Goal: Task Accomplishment & Management: Use online tool/utility

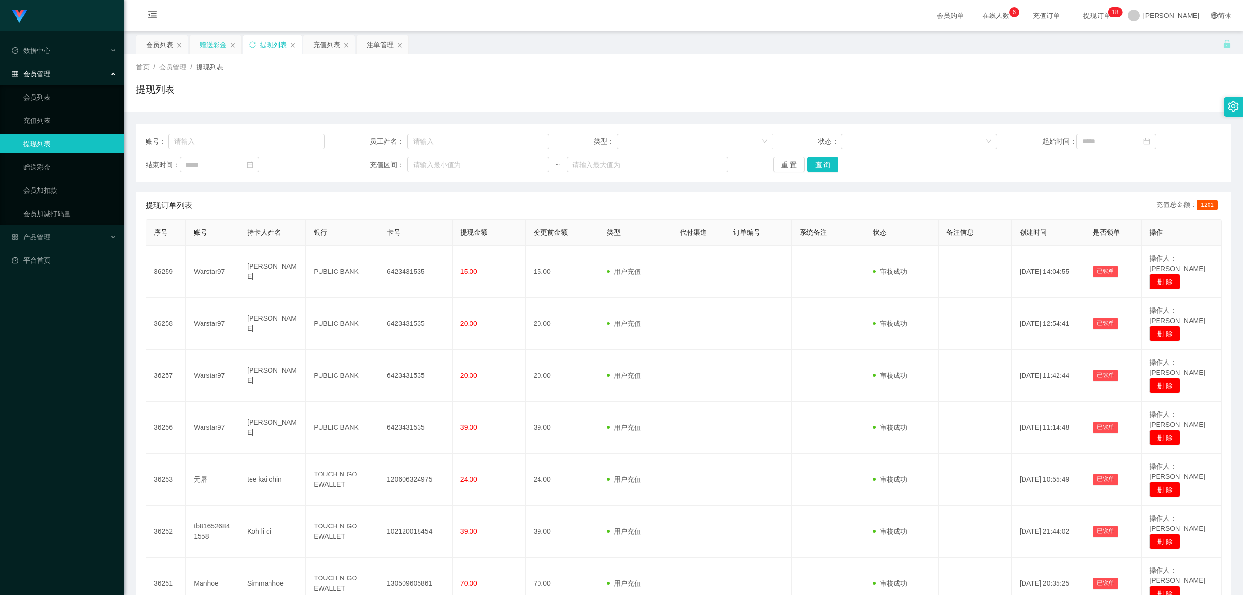
click at [214, 42] on div "赠送彩金" at bounding box center [212, 44] width 27 height 18
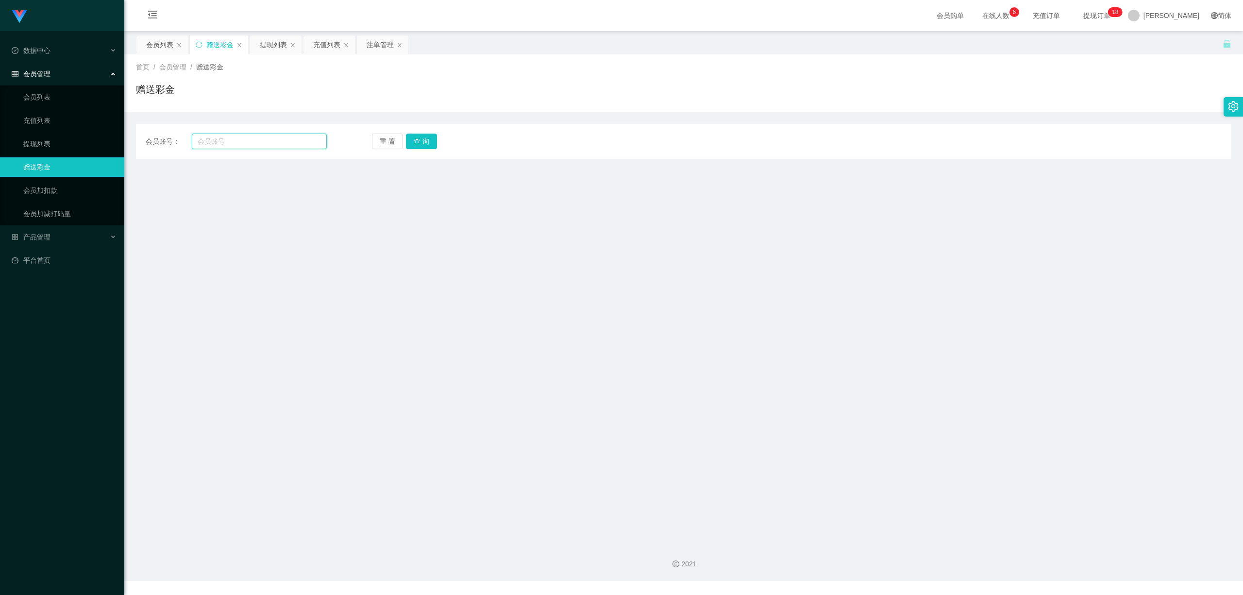
click at [275, 137] on input "text" at bounding box center [259, 141] width 135 height 16
paste input "Manhoe"
type input "Manhoe"
click at [430, 140] on button "查 询" at bounding box center [421, 141] width 31 height 16
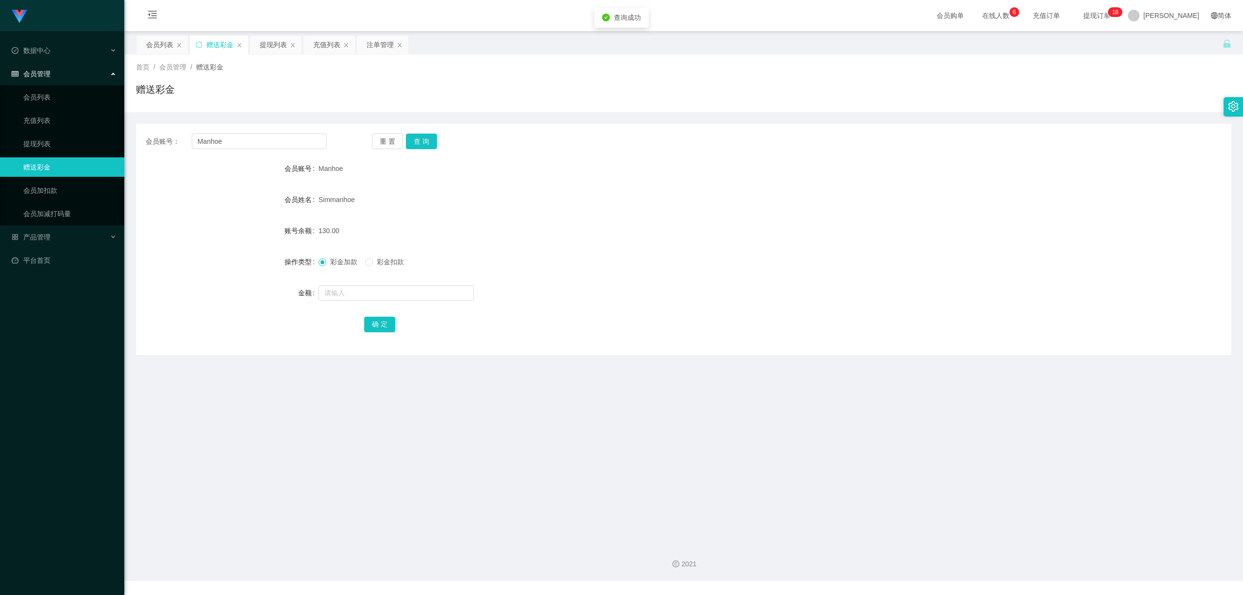
click at [335, 301] on div at bounding box center [637, 292] width 639 height 19
click at [344, 294] on input "text" at bounding box center [395, 293] width 155 height 16
type input "15"
drag, startPoint x: 368, startPoint y: 319, endPoint x: 376, endPoint y: 321, distance: 7.9
click at [373, 321] on button "确 定" at bounding box center [379, 324] width 31 height 16
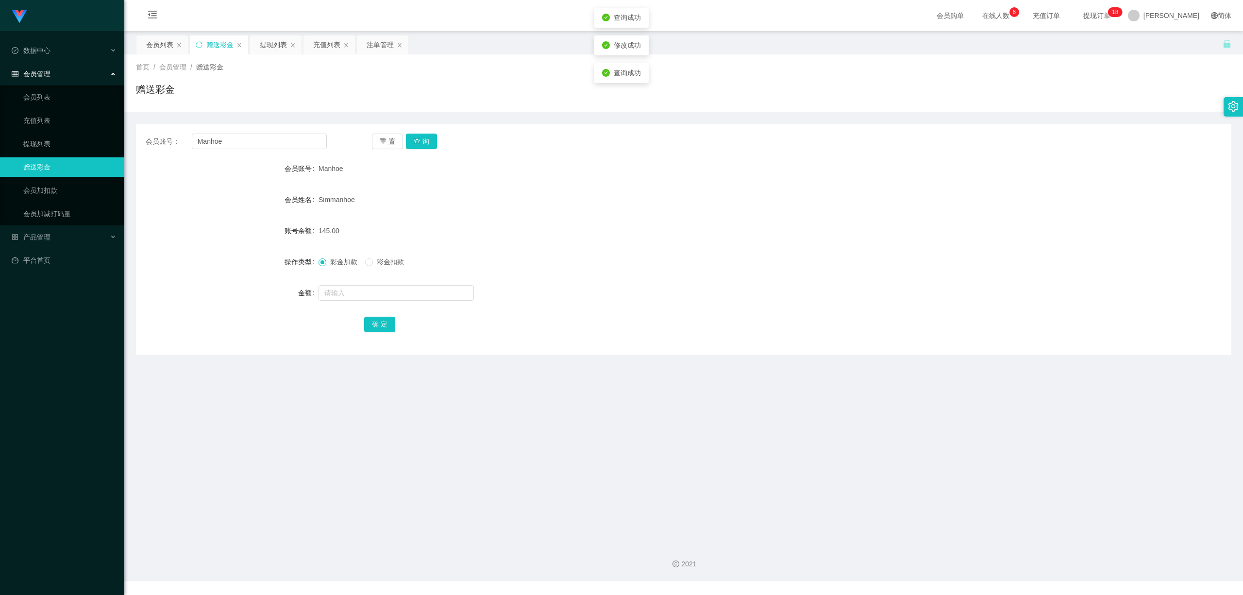
drag, startPoint x: 321, startPoint y: 385, endPoint x: 329, endPoint y: 381, distance: 8.9
click at [325, 383] on main "关闭左侧 关闭右侧 关闭其它 刷新页面 会员列表 赠送彩金 提现列表 充值列表 注单管理 首页 / 会员管理 / 赠送彩金 / 赠送彩金 会员账号： Manh…" at bounding box center [683, 283] width 1118 height 504
click at [266, 41] on div "提现列表" at bounding box center [273, 44] width 27 height 18
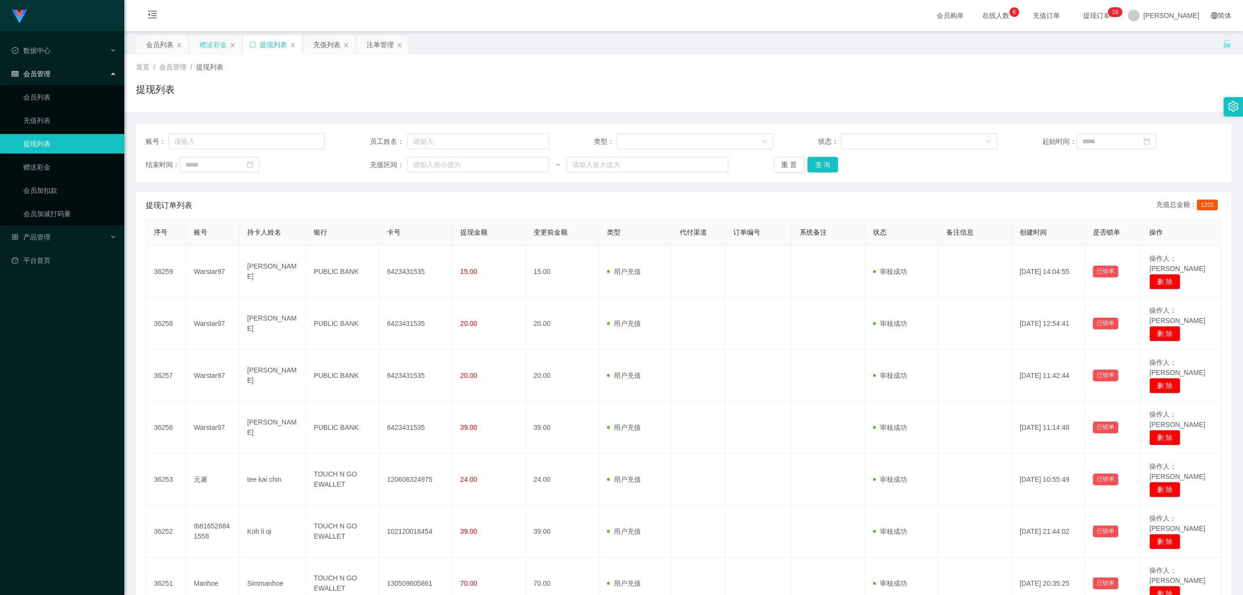
click at [213, 51] on div "赠送彩金" at bounding box center [212, 44] width 27 height 18
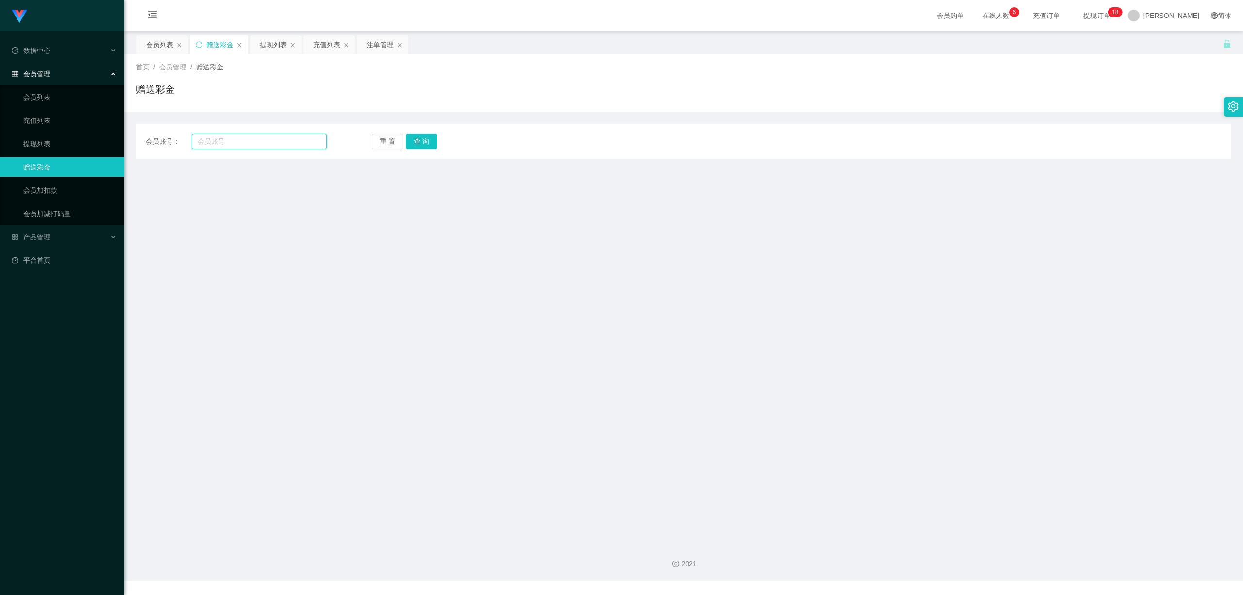
click at [256, 140] on input "text" at bounding box center [259, 141] width 135 height 16
paste input "Manhoe"
type input "Manhoe"
click at [427, 141] on button "查 询" at bounding box center [421, 141] width 31 height 16
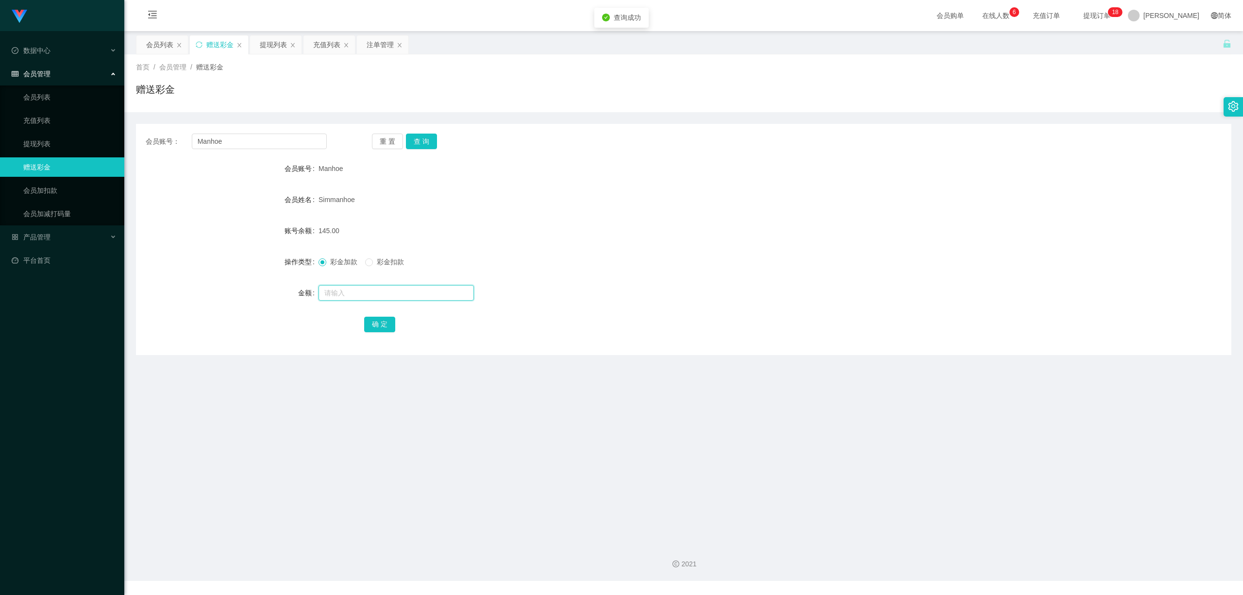
click at [343, 299] on input "text" at bounding box center [395, 293] width 155 height 16
type input "25"
click at [376, 320] on button "确 定" at bounding box center [379, 324] width 31 height 16
drag, startPoint x: 423, startPoint y: 397, endPoint x: 700, endPoint y: 170, distance: 357.7
click at [424, 395] on main "关闭左侧 关闭右侧 关闭其它 刷新页面 会员列表 赠送彩金 提现列表 充值列表 注单管理 首页 / 会员管理 / 赠送彩金 / 赠送彩金 会员账号： Manh…" at bounding box center [683, 283] width 1118 height 504
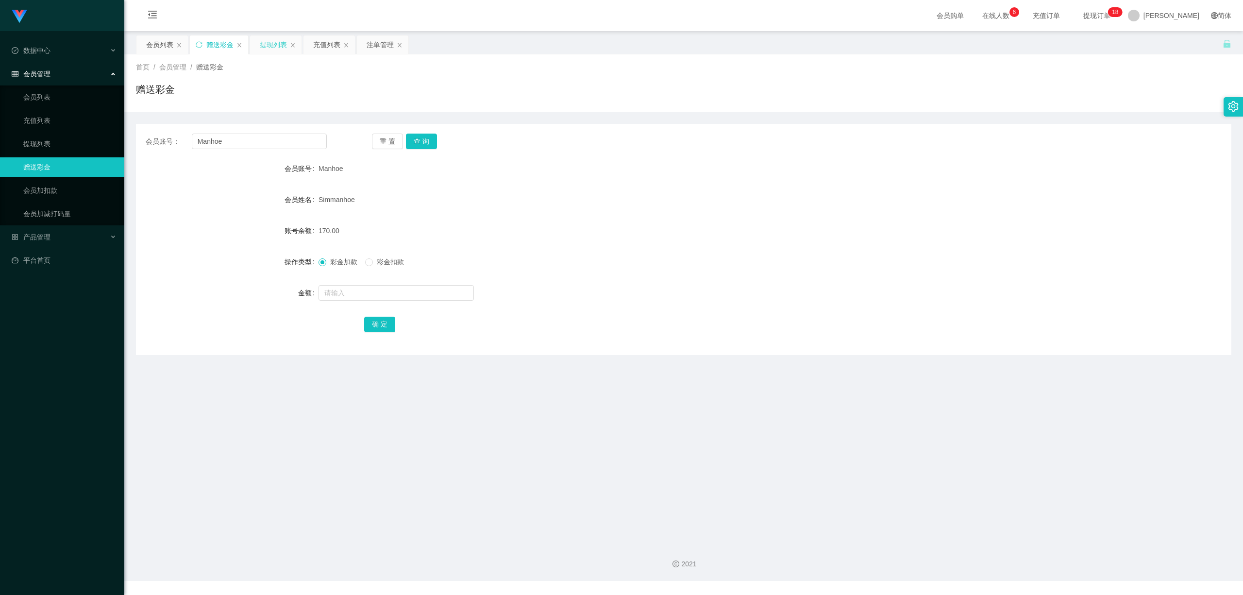
click at [272, 44] on div "提现列表" at bounding box center [273, 44] width 27 height 18
